Goal: Task Accomplishment & Management: Manage account settings

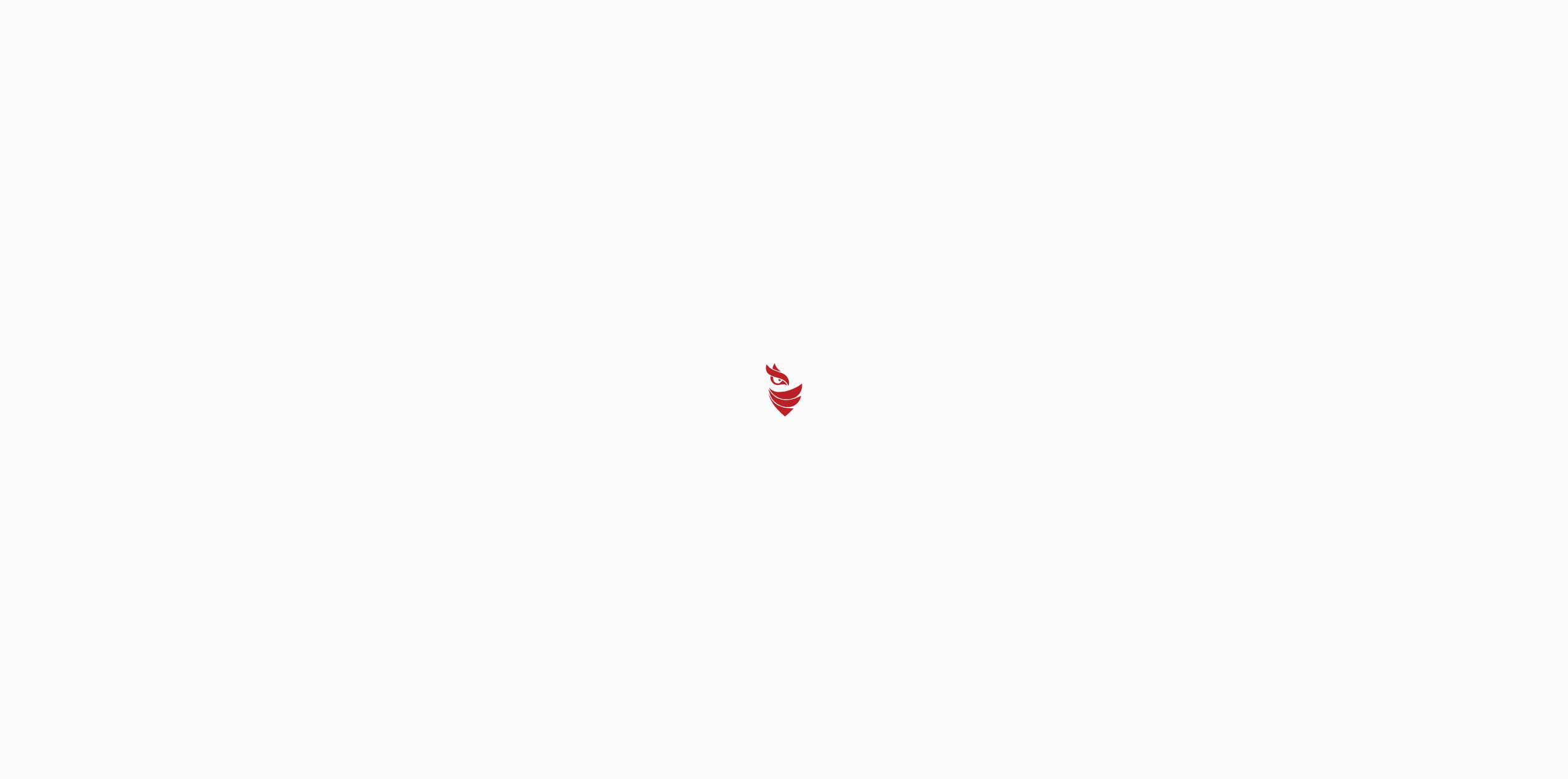
select select "English"
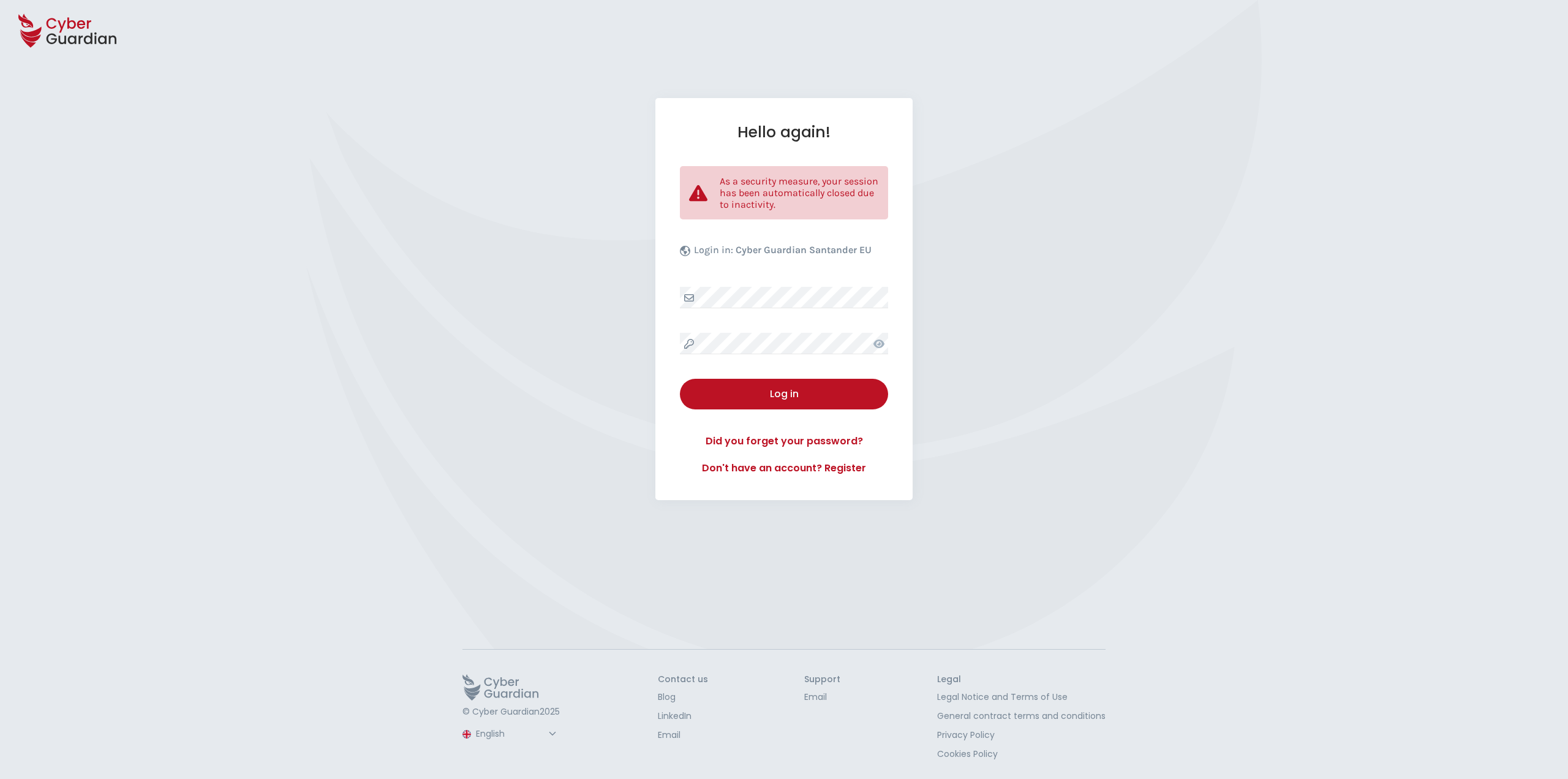
select select "English"
